Goal: Navigation & Orientation: Find specific page/section

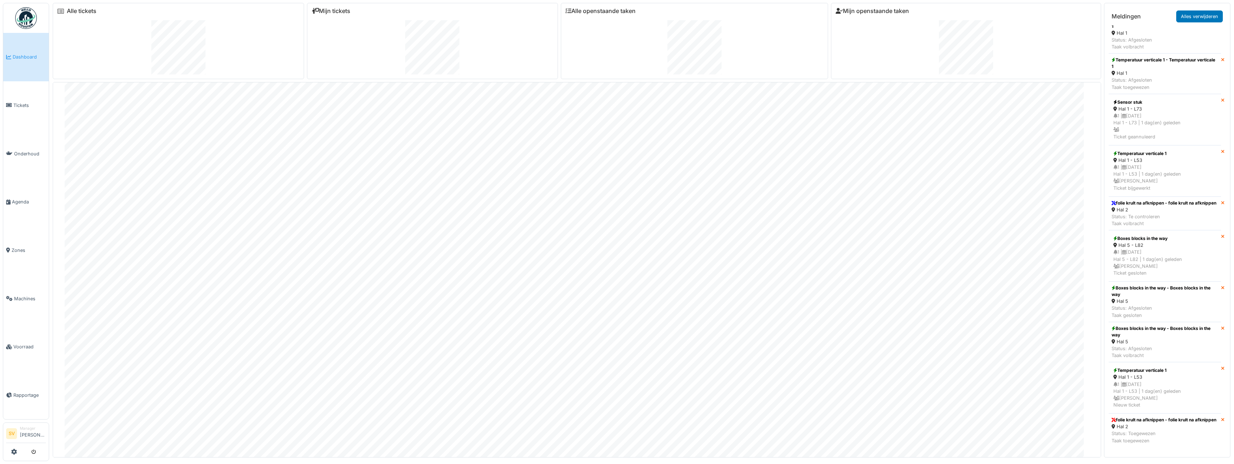
scroll to position [506, 0]
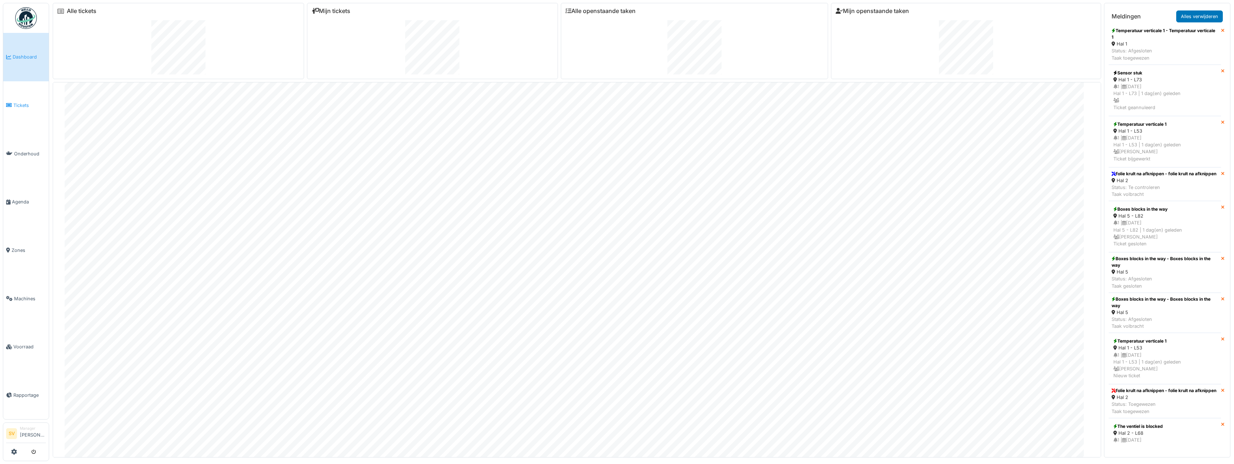
click at [22, 102] on span "Tickets" at bounding box center [29, 105] width 33 height 7
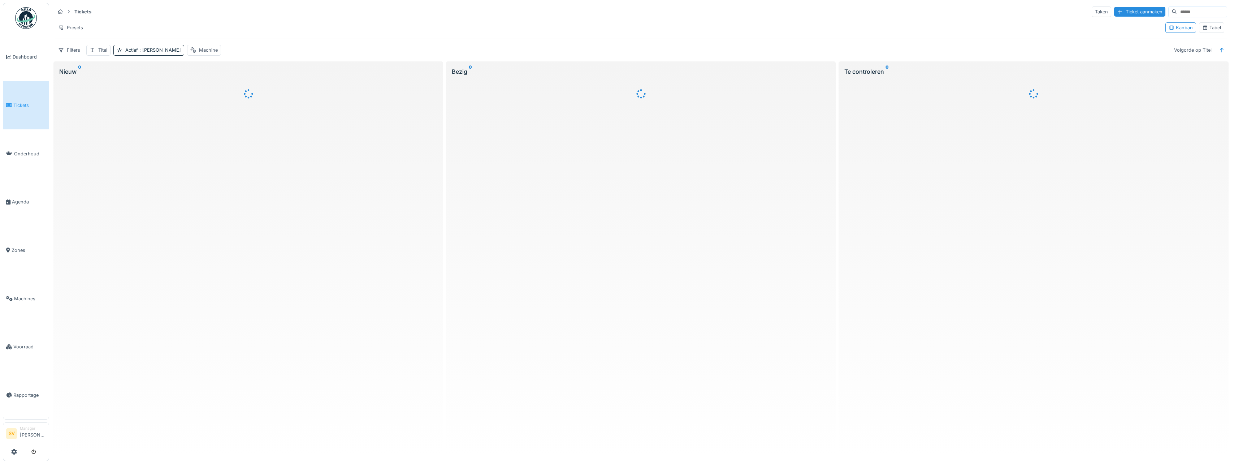
click at [27, 55] on span "Dashboard" at bounding box center [29, 56] width 33 height 7
